Goal: Transaction & Acquisition: Purchase product/service

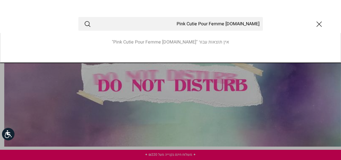
drag, startPoint x: 192, startPoint y: 27, endPoint x: 202, endPoint y: 23, distance: 10.6
click at [202, 23] on input "[DOMAIN_NAME] Pink Cutie Pour Femme" at bounding box center [170, 24] width 184 height 14
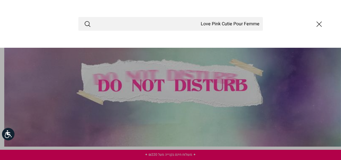
click at [85, 22] on circle "Submit" at bounding box center [87, 23] width 5 height 5
click at [237, 22] on input "Love Pink Cutie Pour Femme" at bounding box center [170, 24] width 184 height 14
click at [89, 24] on icon "Submit" at bounding box center [87, 23] width 7 height 7
drag, startPoint x: 191, startPoint y: 23, endPoint x: 280, endPoint y: 18, distance: 89.3
click at [280, 18] on div "Love Pink Cutie Pour Femme" at bounding box center [170, 24] width 340 height 14
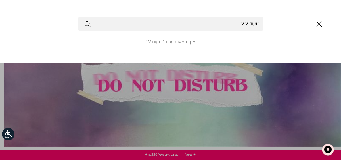
type input "בושם V V"
